Goal: Information Seeking & Learning: Learn about a topic

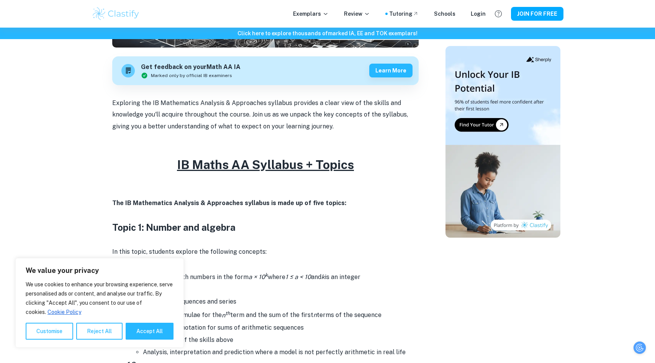
click at [198, 170] on u "IB Maths AA Syllabus + Topics" at bounding box center [265, 164] width 177 height 14
click at [203, 165] on u "IB Maths AA Syllabus + Topics" at bounding box center [265, 164] width 177 height 14
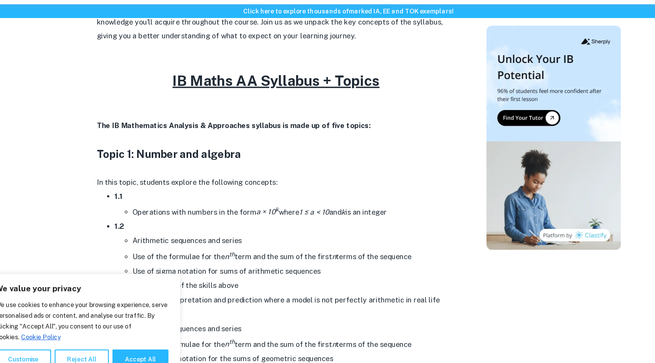
scroll to position [340, 0]
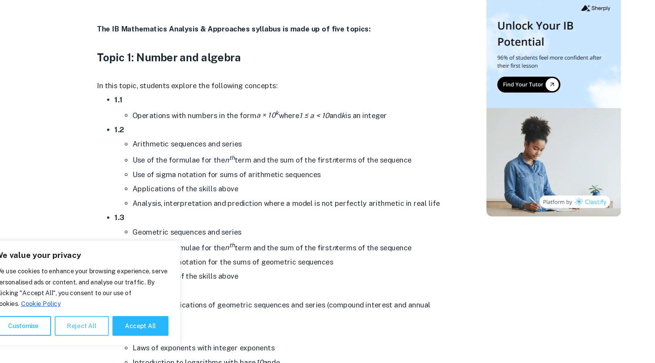
click at [88, 333] on button "Reject All" at bounding box center [99, 330] width 46 height 17
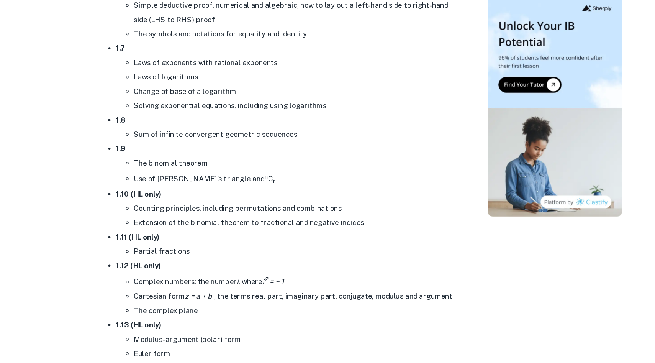
scroll to position [685, 0]
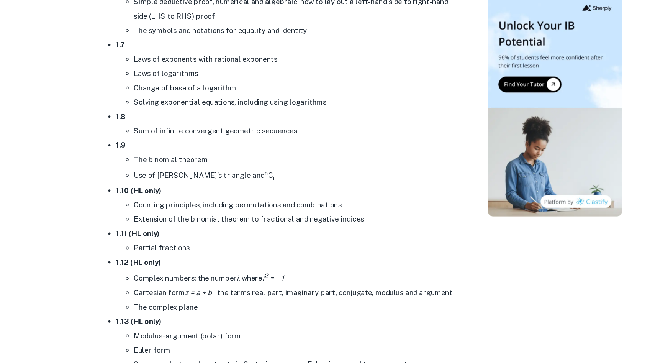
drag, startPoint x: 204, startPoint y: 229, endPoint x: 164, endPoint y: 235, distance: 41.0
click at [317, 235] on ul "Counting principles, including permutations and combinations Extension of the b…" at bounding box center [273, 234] width 291 height 25
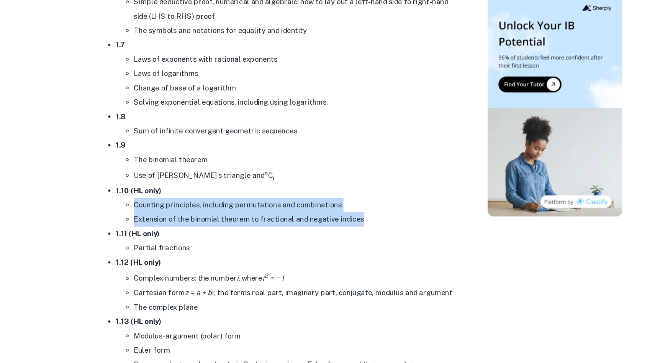
drag, startPoint x: 140, startPoint y: 226, endPoint x: 352, endPoint y: 233, distance: 211.9
click at [352, 233] on ul "Counting principles, including permutations and combinations Extension of the b…" at bounding box center [273, 234] width 291 height 25
click at [352, 234] on li "Extension of the binomial theorem to fractional and negative indices" at bounding box center [281, 240] width 276 height 12
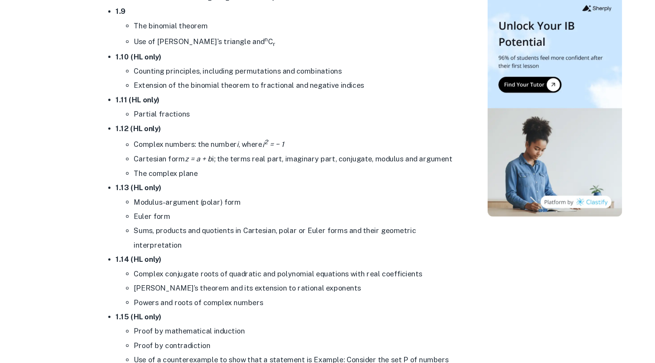
scroll to position [804, 0]
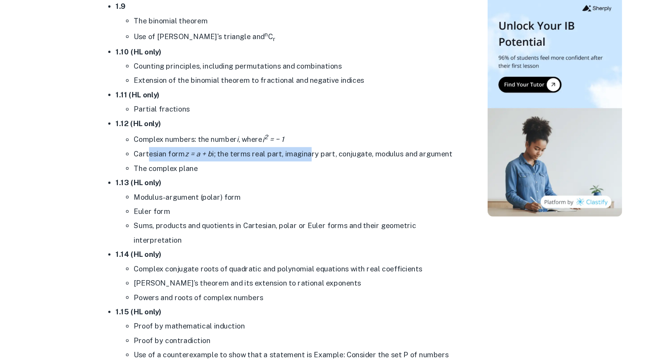
drag, startPoint x: 155, startPoint y: 183, endPoint x: 293, endPoint y: 185, distance: 137.9
click at [292, 185] on li "Cartesian form z = a + b i; the terms real part, imaginary part, conjugate, mod…" at bounding box center [281, 184] width 276 height 12
click at [293, 185] on li "Cartesian form z = a + b i; the terms real part, imaginary part, conjugate, mod…" at bounding box center [281, 184] width 276 height 12
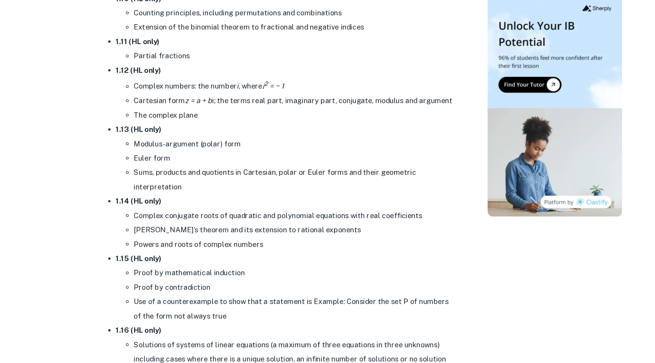
scroll to position [853, 0]
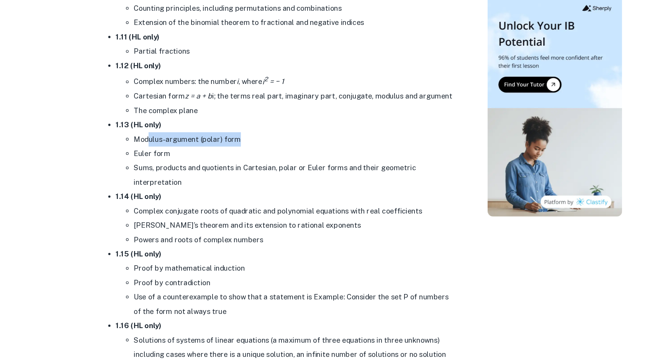
drag, startPoint x: 154, startPoint y: 170, endPoint x: 283, endPoint y: 170, distance: 128.3
click at [283, 170] on li "Modulus-argument (polar) form" at bounding box center [281, 171] width 276 height 12
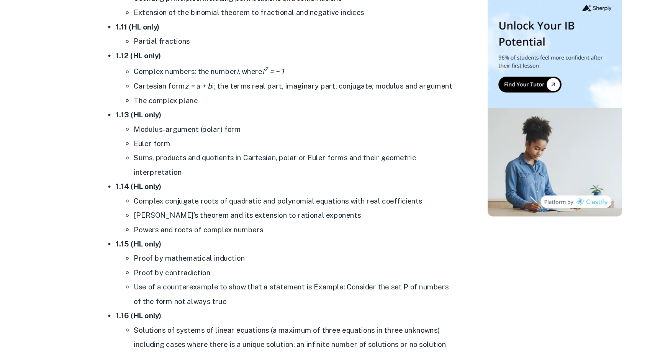
scroll to position [868, 0]
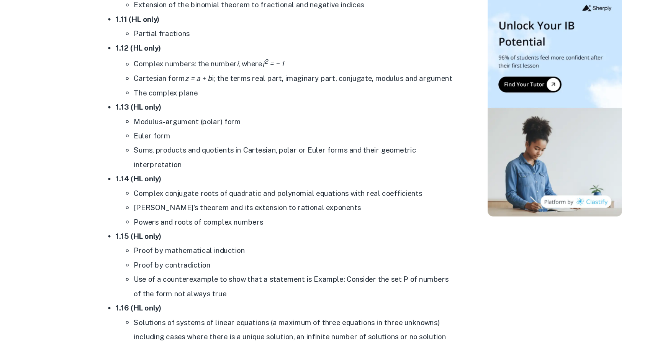
drag, startPoint x: 159, startPoint y: 170, endPoint x: 171, endPoint y: 170, distance: 11.9
click at [168, 170] on li "Euler form" at bounding box center [281, 169] width 276 height 12
click at [171, 170] on li "Euler form" at bounding box center [281, 169] width 276 height 12
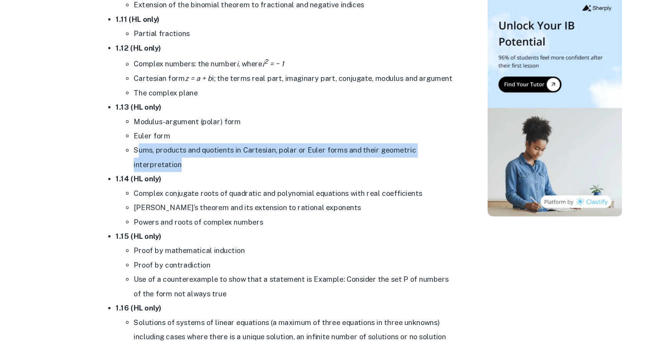
drag, startPoint x: 146, startPoint y: 178, endPoint x: 290, endPoint y: 198, distance: 145.0
click at [290, 200] on li "1.14 (HL only) Complex conjugate roots of quadratic and polynomial equations wi…" at bounding box center [273, 224] width 291 height 49
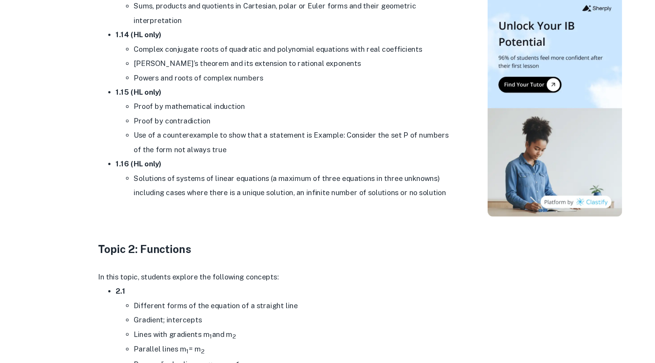
scroll to position [993, 0]
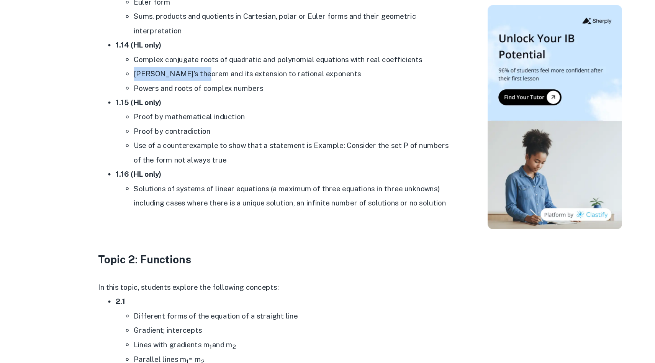
drag, startPoint x: 142, startPoint y: 103, endPoint x: 201, endPoint y: 104, distance: 58.6
click at [201, 104] on ul "Complex conjugate roots of quadratic and polynomial equations with real coeffic…" at bounding box center [273, 105] width 291 height 37
click at [201, 104] on li "[PERSON_NAME]’s theorem and its extension to rational exponents" at bounding box center [281, 105] width 276 height 12
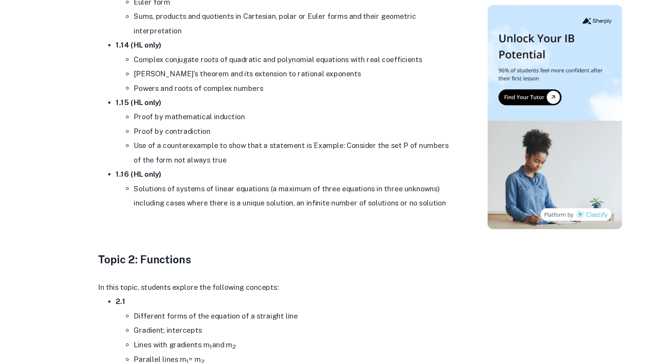
click at [202, 105] on li "[PERSON_NAME]’s theorem and its extension to rational exponents" at bounding box center [281, 105] width 276 height 12
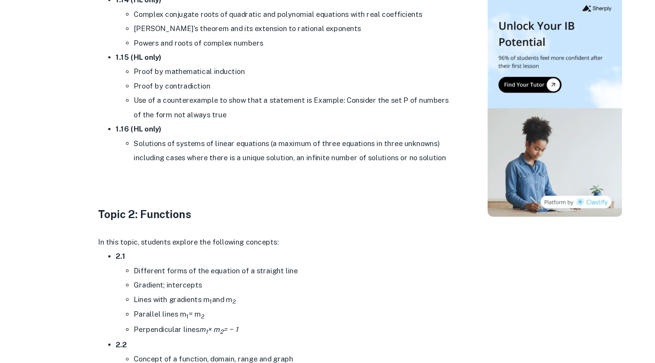
scroll to position [1025, 0]
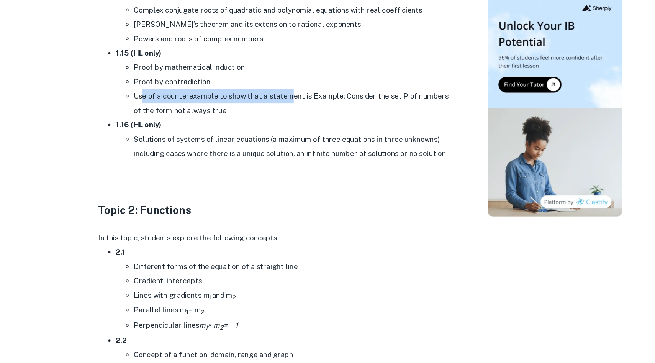
drag, startPoint x: 151, startPoint y: 131, endPoint x: 273, endPoint y: 124, distance: 122.3
click at [273, 129] on li "Use of a counterexample to show that a statement is Example: Consider the set P…" at bounding box center [281, 141] width 276 height 25
click at [273, 124] on li "Proof by contradiction" at bounding box center [281, 122] width 276 height 12
click at [269, 135] on li "Use of a counterexample to show that a statement is Example: Consider the set P…" at bounding box center [281, 141] width 276 height 25
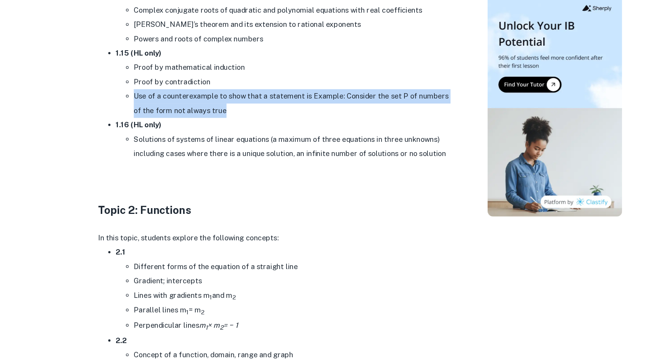
click at [269, 135] on li "Use of a counterexample to show that a statement is Example: Consider the set P…" at bounding box center [281, 141] width 276 height 25
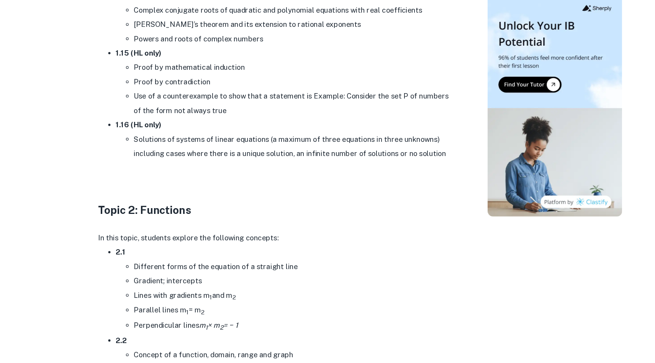
click at [267, 141] on li "Use of a counterexample to show that a statement is Example: Consider the set P…" at bounding box center [281, 141] width 276 height 25
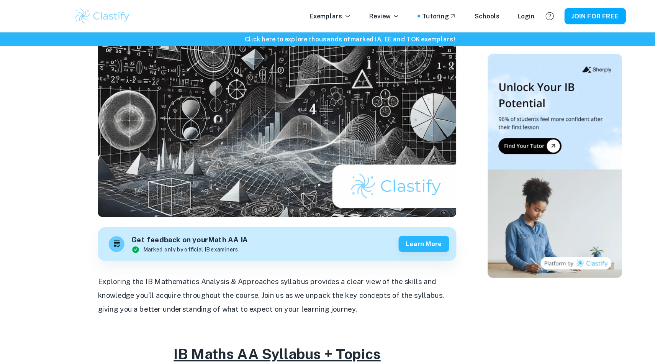
scroll to position [0, 0]
